Goal: Task Accomplishment & Management: Manage account settings

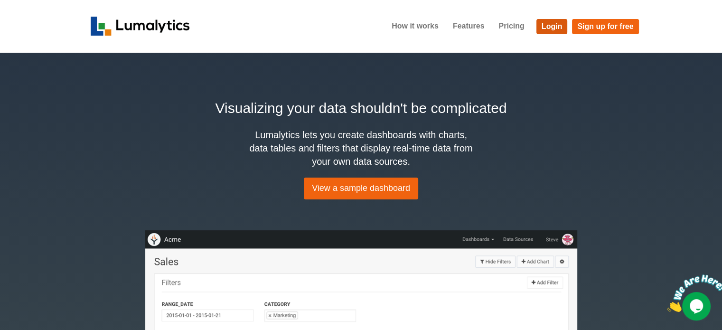
click at [553, 24] on link "Login" at bounding box center [551, 26] width 31 height 15
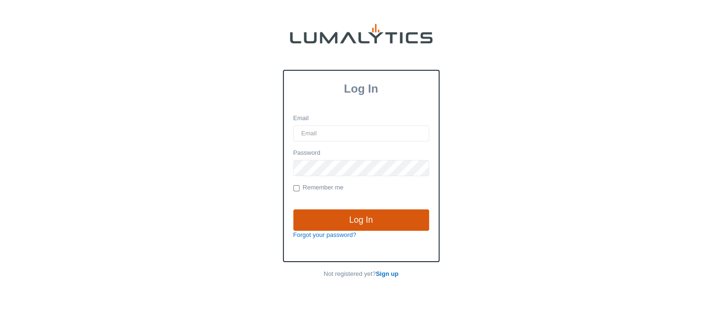
type input "cnoordyke@valleytruckparts.com"
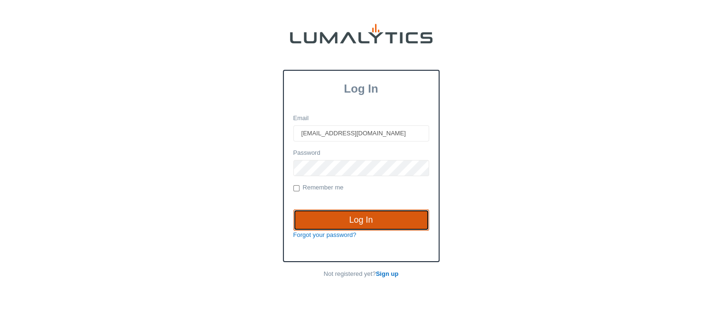
click at [361, 215] on input "Log In" at bounding box center [361, 220] width 136 height 22
